Goal: Task Accomplishment & Management: Use online tool/utility

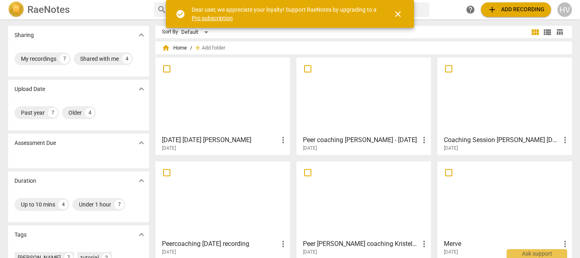
click at [504, 14] on span "add Add recording" at bounding box center [515, 10] width 57 height 10
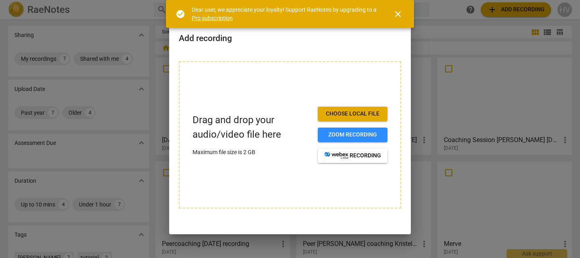
click at [373, 114] on span "Choose local file" at bounding box center [352, 114] width 57 height 8
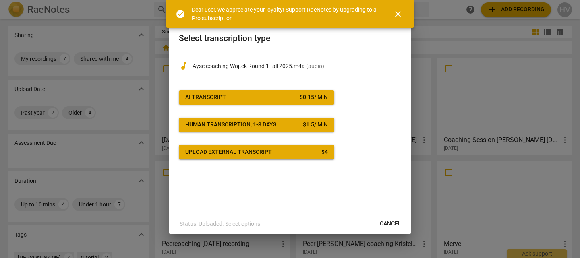
click at [238, 101] on button "AI Transcript $ 0.15 / min" at bounding box center [256, 97] width 155 height 14
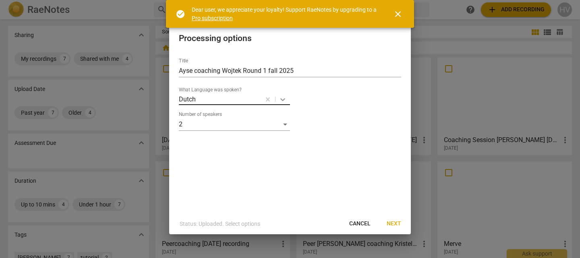
click at [279, 99] on icon at bounding box center [283, 99] width 8 height 8
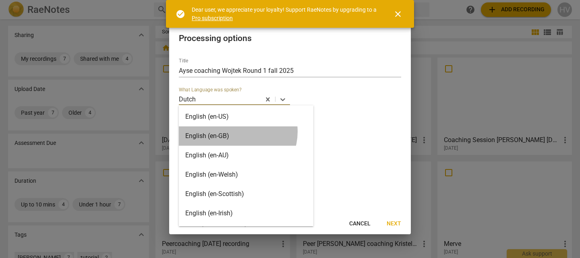
click at [237, 132] on div "English (en-GB)" at bounding box center [246, 135] width 135 height 19
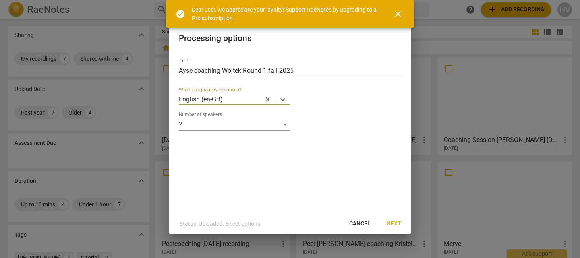
click at [392, 225] on span "Next" at bounding box center [394, 224] width 14 height 8
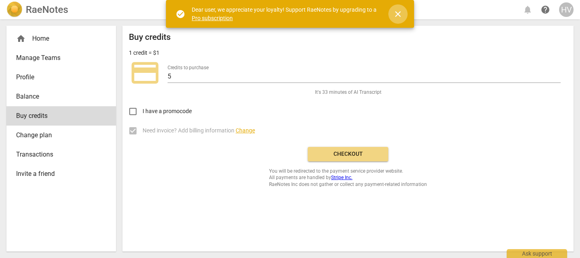
click at [399, 14] on span "close" at bounding box center [398, 14] width 10 height 10
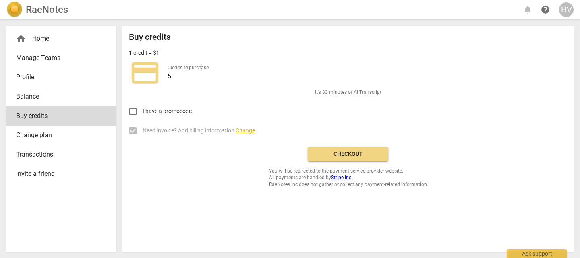
click at [372, 154] on span "Checkout" at bounding box center [348, 154] width 68 height 8
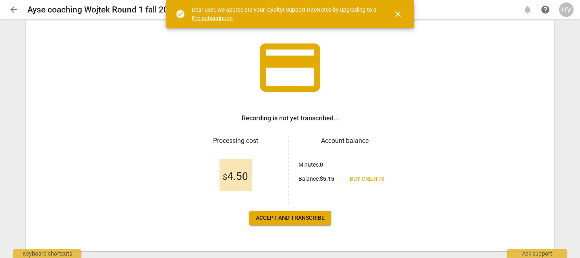
scroll to position [44, 0]
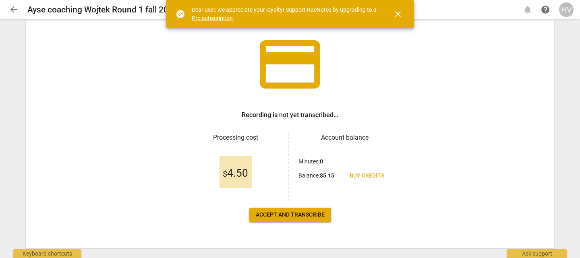
click at [292, 214] on span "Accept and transcribe" at bounding box center [290, 215] width 69 height 8
